Goal: Task Accomplishment & Management: Manage account settings

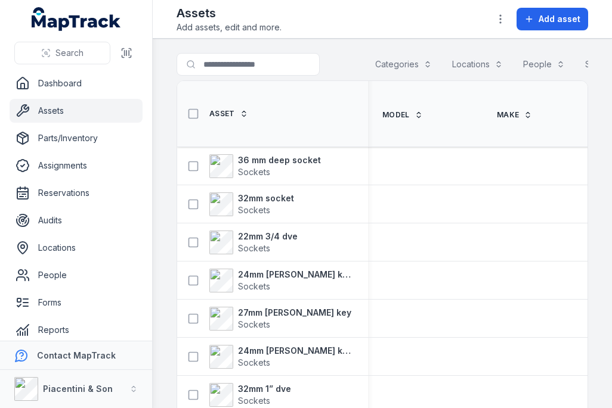
click at [556, 22] on span "Add asset" at bounding box center [559, 19] width 42 height 12
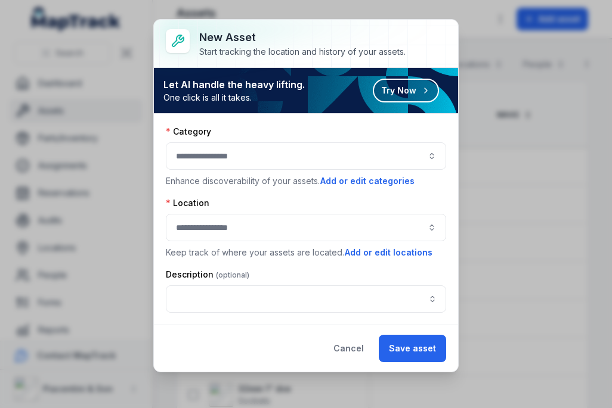
click at [281, 166] on div at bounding box center [306, 156] width 280 height 27
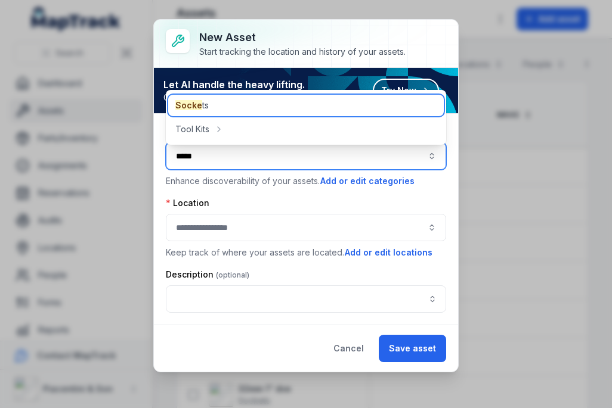
click at [253, 98] on div "Socke ts" at bounding box center [305, 105] width 275 height 21
type input "*******"
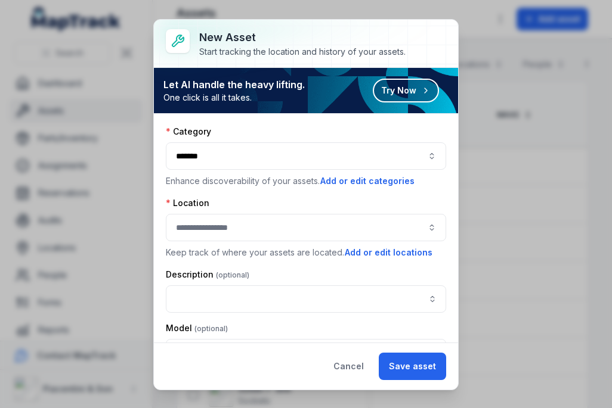
click at [309, 215] on div at bounding box center [306, 227] width 280 height 27
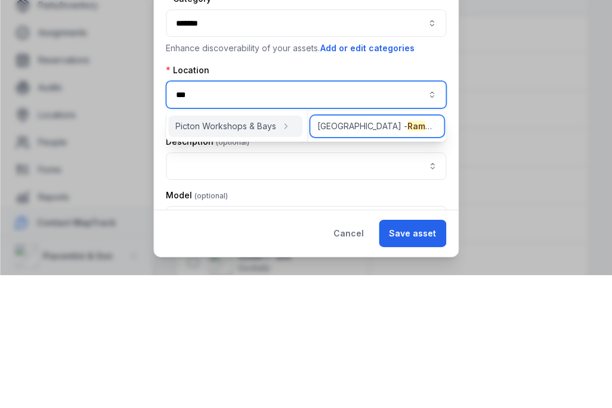
click at [387, 249] on div "Picton - [GEOGRAPHIC_DATA]" at bounding box center [377, 259] width 134 height 21
type input "**********"
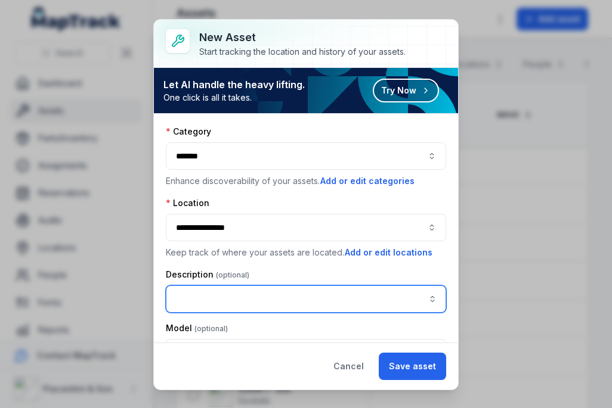
click at [293, 298] on input "asset-add:description-label" at bounding box center [306, 299] width 280 height 27
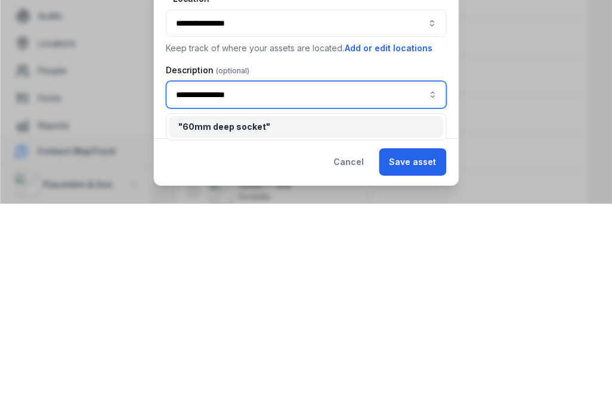
click at [318, 326] on div "" 60mm deep socket "" at bounding box center [305, 332] width 255 height 12
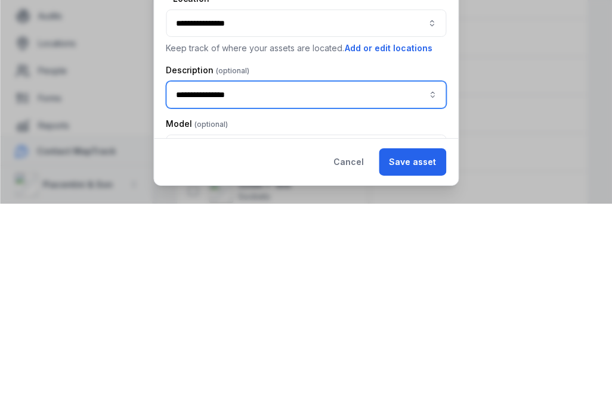
type input "**********"
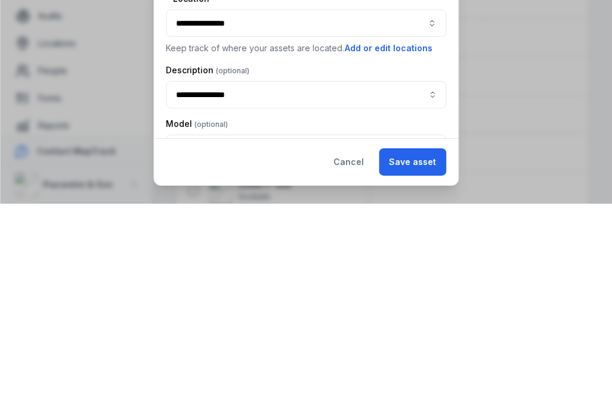
click at [421, 353] on button "Save asset" at bounding box center [412, 366] width 67 height 27
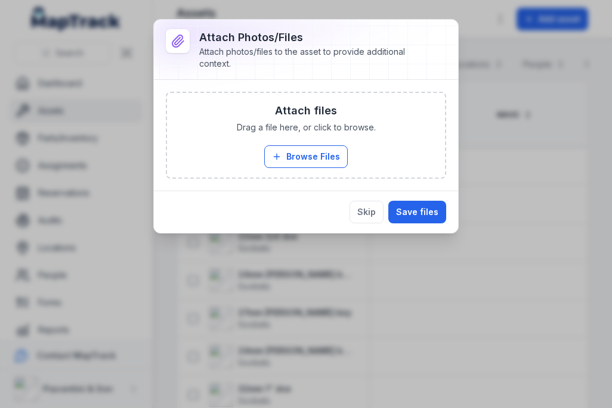
click at [330, 149] on button "Browse Files" at bounding box center [305, 156] width 83 height 23
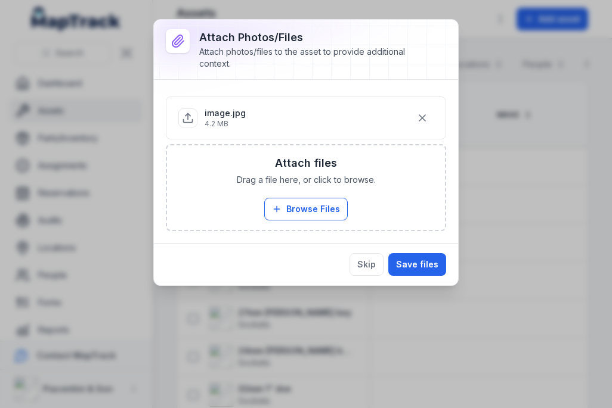
click at [427, 259] on button "Save files" at bounding box center [417, 264] width 58 height 23
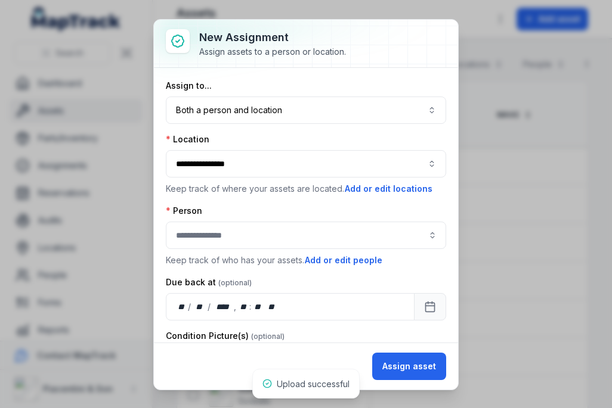
click at [341, 91] on div "Assign to..." at bounding box center [306, 86] width 280 height 12
click at [376, 104] on button "Both a person and location ****" at bounding box center [306, 110] width 280 height 27
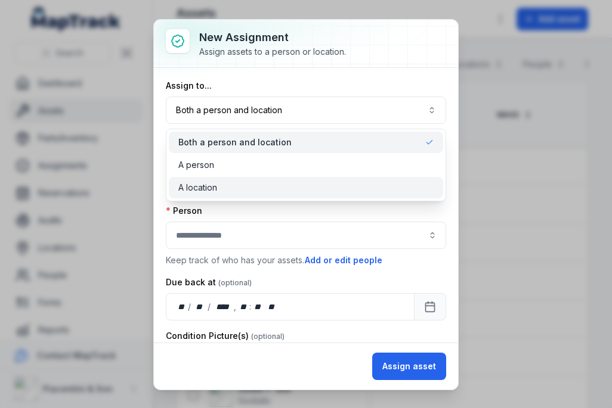
click at [324, 191] on div "A location" at bounding box center [305, 188] width 255 height 12
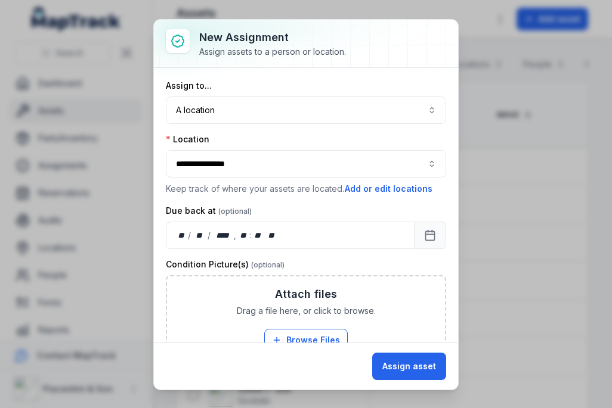
click at [425, 361] on button "Assign asset" at bounding box center [409, 366] width 74 height 27
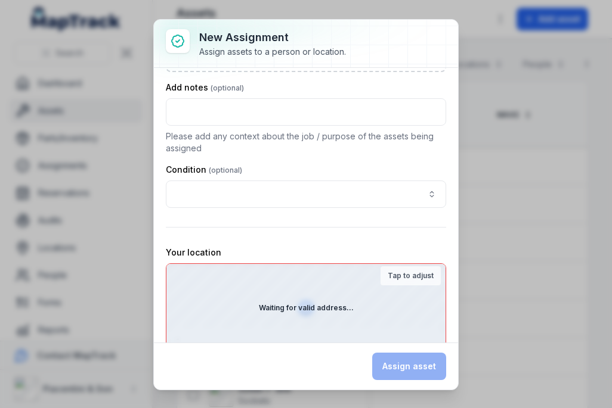
scroll to position [354, 0]
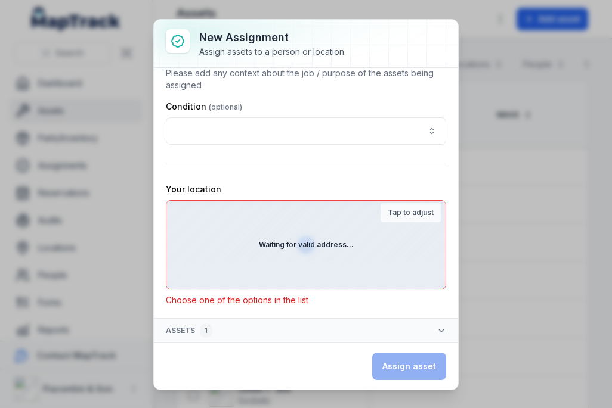
click at [377, 268] on div "Waiting for valid address..." at bounding box center [305, 245] width 279 height 88
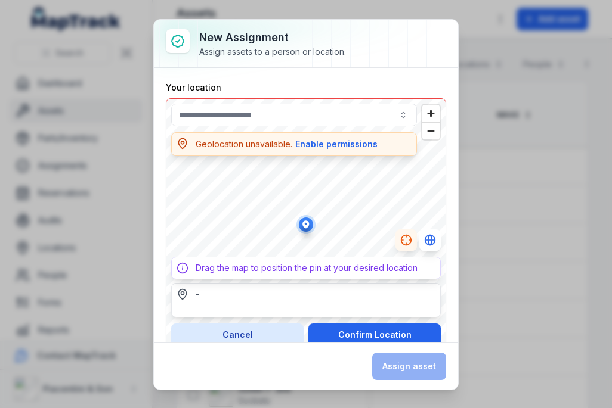
scroll to position [455, 0]
click at [402, 333] on button "Confirm Location" at bounding box center [374, 335] width 132 height 23
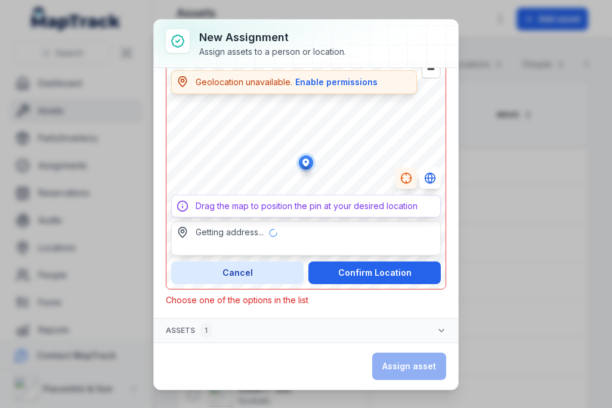
type input "**********"
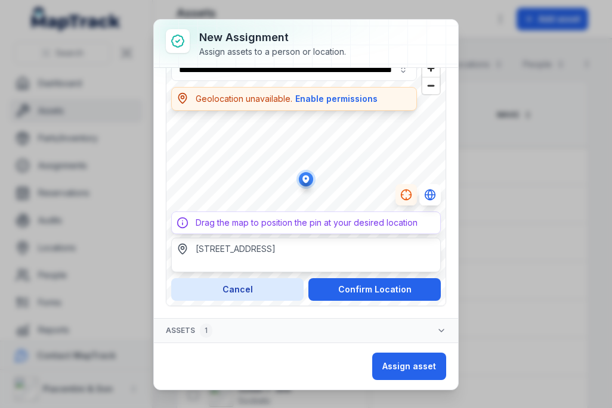
scroll to position [501, 0]
click at [419, 369] on button "Assign asset" at bounding box center [409, 366] width 74 height 27
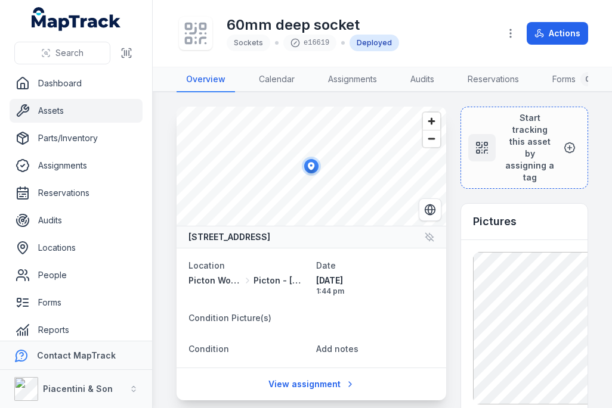
click at [200, 32] on icon at bounding box center [195, 33] width 26 height 26
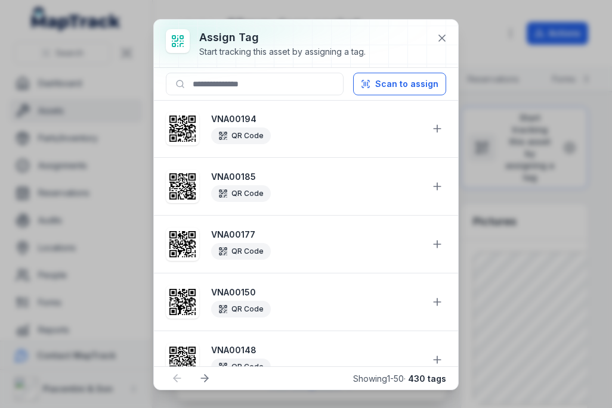
click at [418, 84] on button "Scan to assign" at bounding box center [399, 84] width 93 height 23
